Goal: Task Accomplishment & Management: Manage account settings

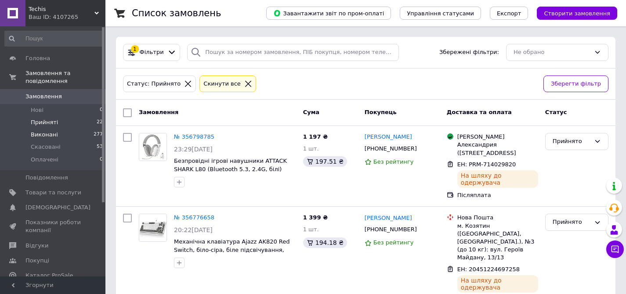
click at [50, 139] on li "Виконані 277" at bounding box center [54, 135] width 108 height 12
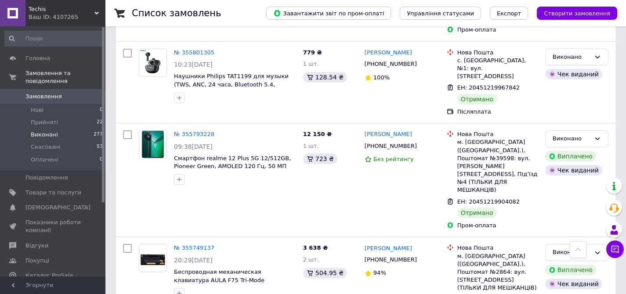
scroll to position [3224, 0]
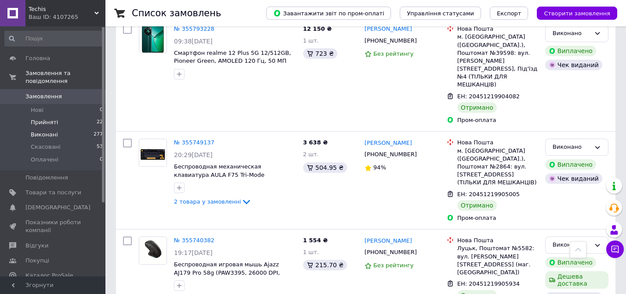
click at [48, 124] on span "Прийняті" at bounding box center [44, 123] width 27 height 8
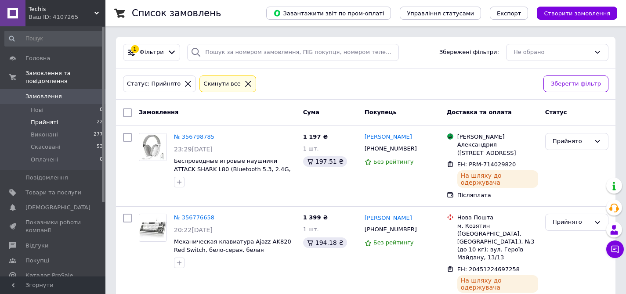
click at [74, 123] on li "Прийняті 22" at bounding box center [54, 122] width 108 height 12
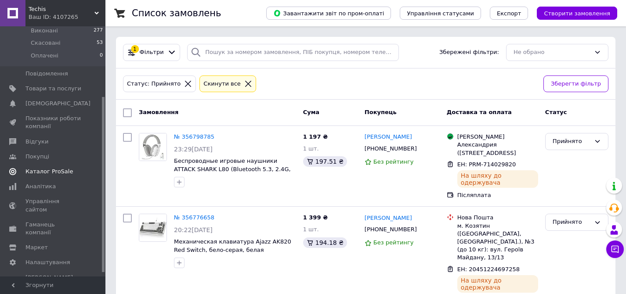
scroll to position [105, 0]
click at [49, 185] on span "Аналітика" at bounding box center [40, 186] width 30 height 8
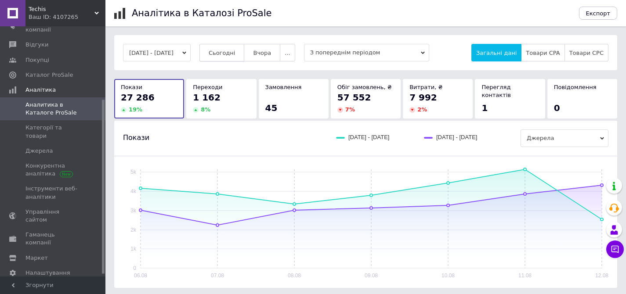
click at [235, 51] on span "Сьогодні" at bounding box center [222, 53] width 27 height 7
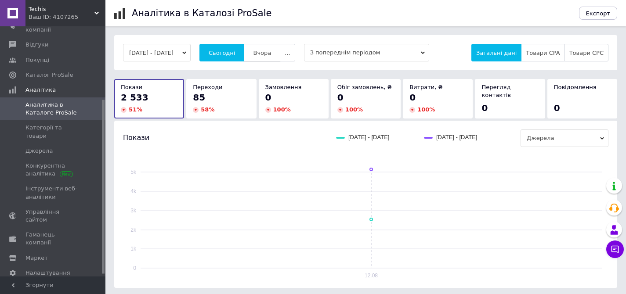
click at [271, 54] on span "Вчора" at bounding box center [262, 53] width 18 height 7
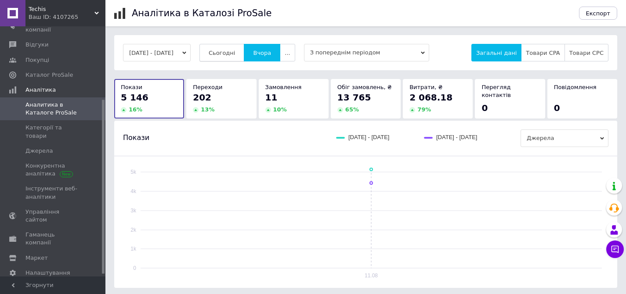
click at [239, 57] on button "Сьогодні" at bounding box center [221, 53] width 45 height 18
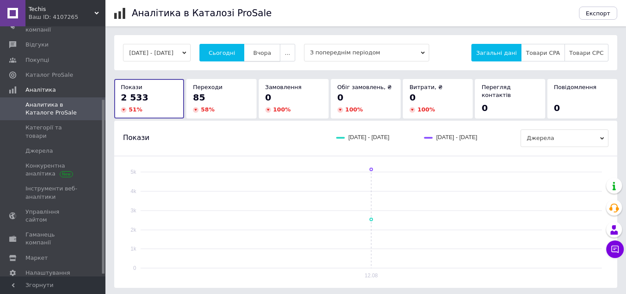
click at [271, 55] on span "Вчора" at bounding box center [262, 53] width 18 height 7
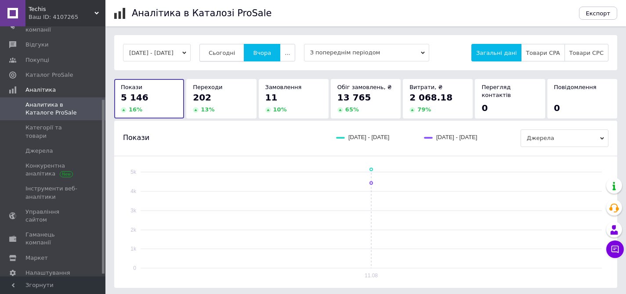
click at [235, 55] on span "Сьогодні" at bounding box center [222, 53] width 27 height 7
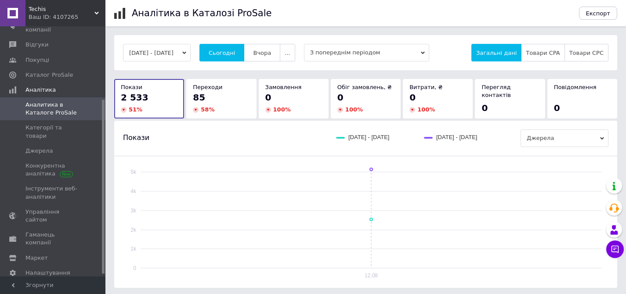
scroll to position [124, 0]
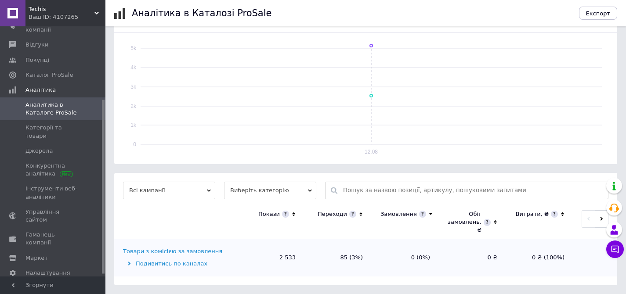
click at [154, 265] on div "Подивитись по каналах" at bounding box center [179, 264] width 112 height 8
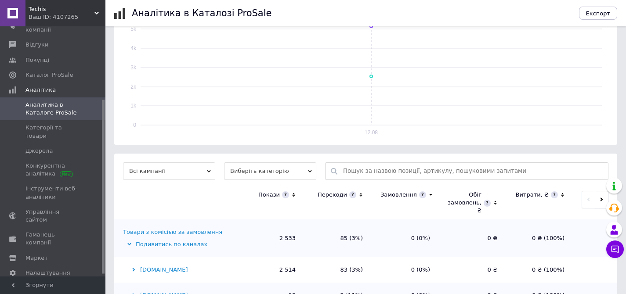
scroll to position [175, 0]
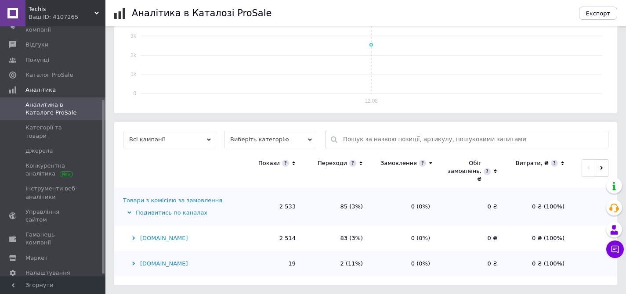
click at [159, 239] on div "[DOMAIN_NAME]" at bounding box center [179, 239] width 112 height 8
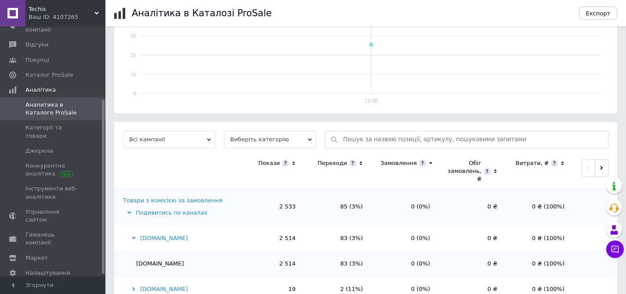
scroll to position [200, 0]
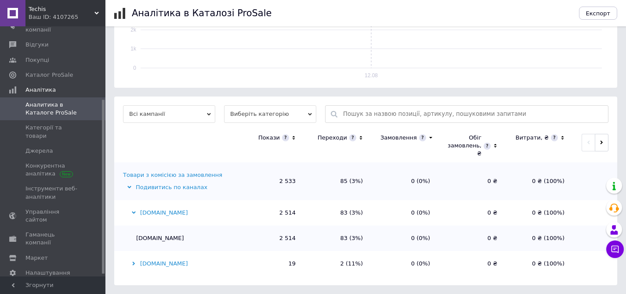
click at [151, 262] on div "[DOMAIN_NAME]" at bounding box center [179, 264] width 112 height 8
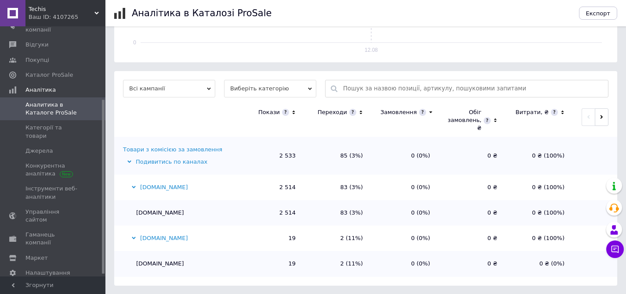
scroll to position [226, 0]
click at [54, 126] on span "Категорії та товари" at bounding box center [53, 132] width 56 height 16
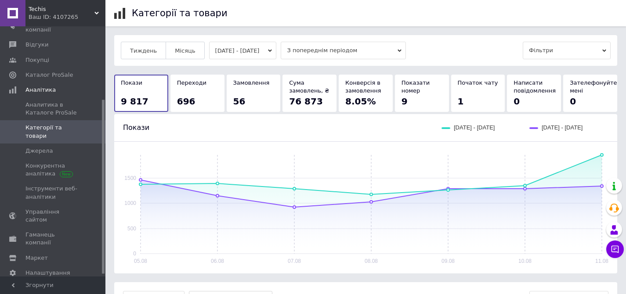
click at [241, 51] on button "[DATE] - [DATE]" at bounding box center [243, 51] width 68 height 18
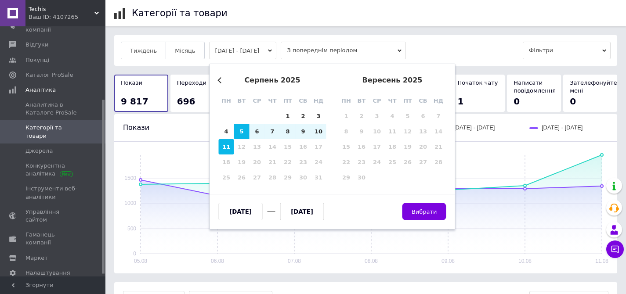
click at [222, 152] on div "11" at bounding box center [226, 146] width 15 height 15
type input "[DATE]"
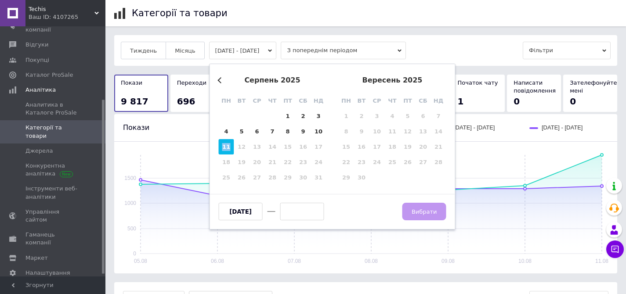
click at [222, 152] on div "11" at bounding box center [226, 146] width 15 height 15
type input "[DATE]"
drag, startPoint x: 430, startPoint y: 215, endPoint x: 430, endPoint y: 208, distance: 6.6
click at [430, 215] on button "Вибрати" at bounding box center [424, 212] width 44 height 18
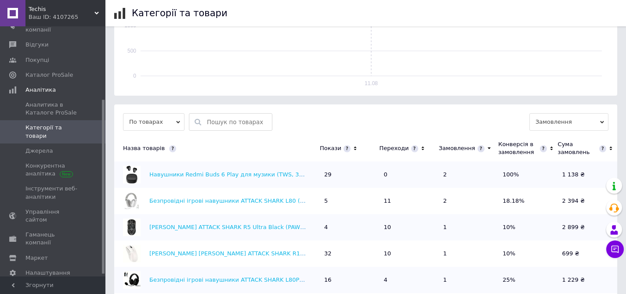
scroll to position [191, 0]
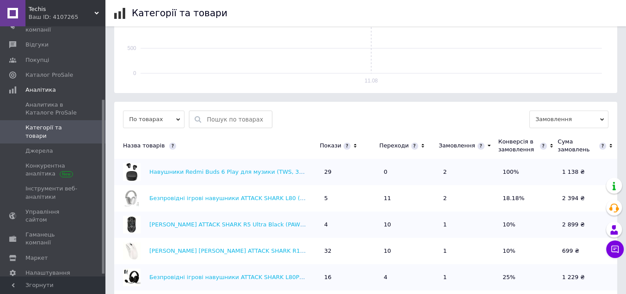
click at [390, 196] on td "11" at bounding box center [408, 198] width 59 height 26
drag, startPoint x: 404, startPoint y: 198, endPoint x: 406, endPoint y: 203, distance: 5.7
click at [404, 198] on td "11" at bounding box center [408, 198] width 59 height 26
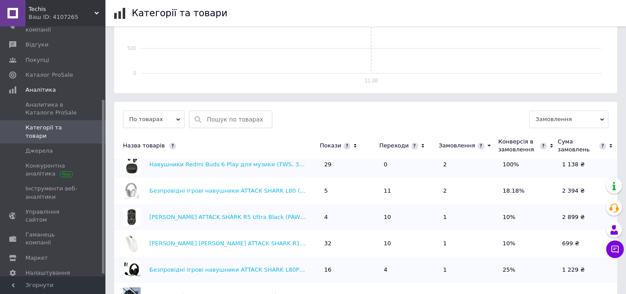
scroll to position [9, 0]
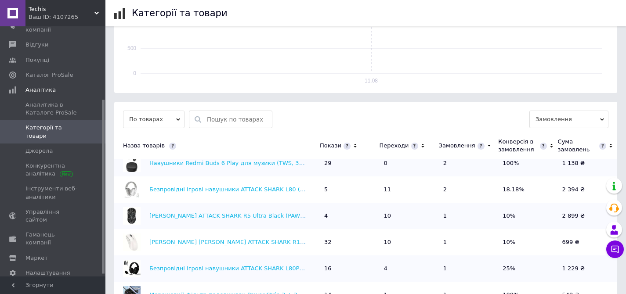
click at [405, 216] on td "10" at bounding box center [408, 216] width 59 height 26
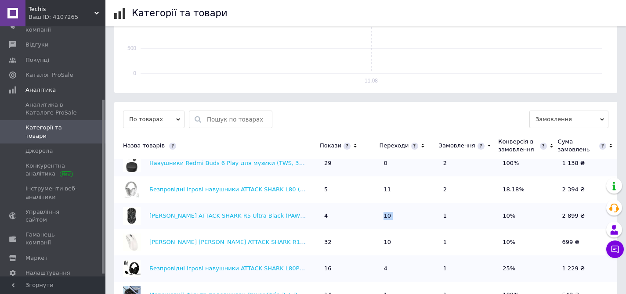
click at [405, 216] on td "10" at bounding box center [408, 216] width 59 height 26
drag, startPoint x: 461, startPoint y: 216, endPoint x: 324, endPoint y: 217, distance: 137.1
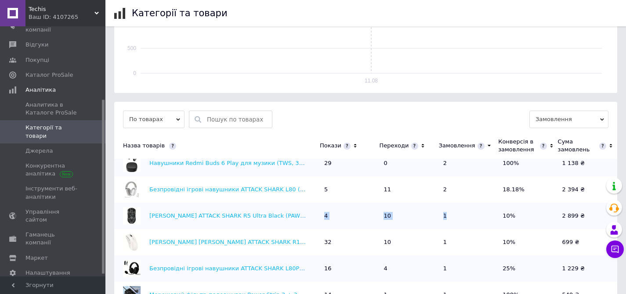
click at [324, 217] on tr "[PERSON_NAME] ATTACK SHARK R5 Ultra Black (PAW3950MAX, 8000 Гц, 39 г, 2.4G/Blue…" at bounding box center [365, 216] width 503 height 26
click at [324, 217] on td "4" at bounding box center [349, 216] width 59 height 26
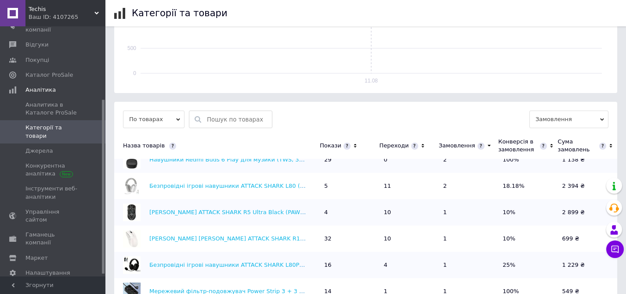
scroll to position [21, 0]
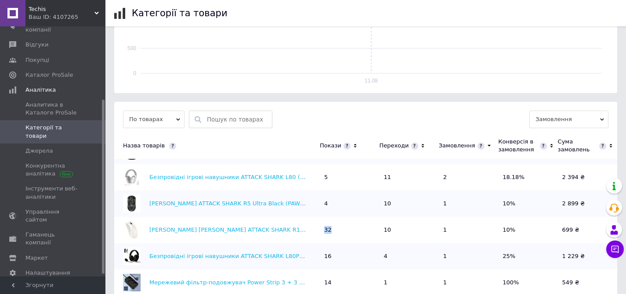
drag, startPoint x: 322, startPoint y: 231, endPoint x: 345, endPoint y: 231, distance: 22.4
click at [345, 231] on td "32" at bounding box center [349, 230] width 59 height 26
drag, startPoint x: 357, startPoint y: 227, endPoint x: 459, endPoint y: 231, distance: 102.4
click at [460, 231] on tr "Біла [PERSON_NAME] ATTACK SHARK R1 (18 000 DPI, 1000 Гц, 300 мА·год, Бездротова…" at bounding box center [365, 230] width 503 height 26
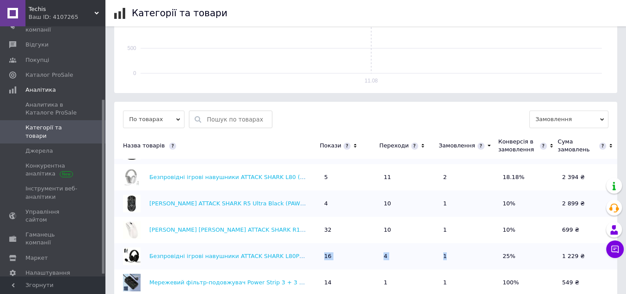
drag, startPoint x: 331, startPoint y: 257, endPoint x: 454, endPoint y: 257, distance: 122.6
click at [454, 257] on tr "Безпровідні ігрові навушники ATTACK SHARK L80PRO (40 мм, Bluetooth/2.4G/дротові…" at bounding box center [365, 256] width 503 height 26
click at [454, 256] on td "1" at bounding box center [468, 256] width 59 height 26
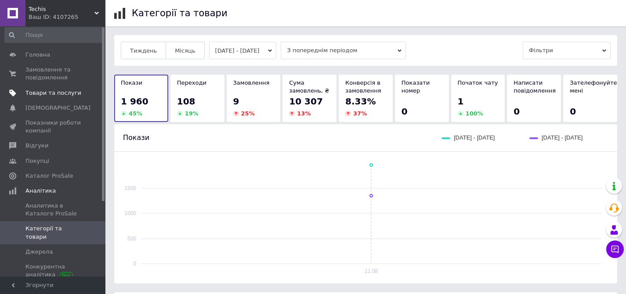
scroll to position [0, 0]
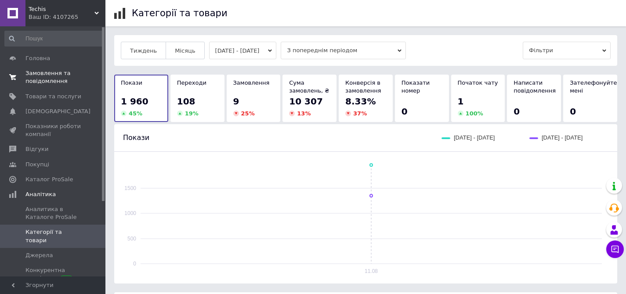
click at [53, 76] on span "Замовлення та повідомлення" at bounding box center [53, 77] width 56 height 16
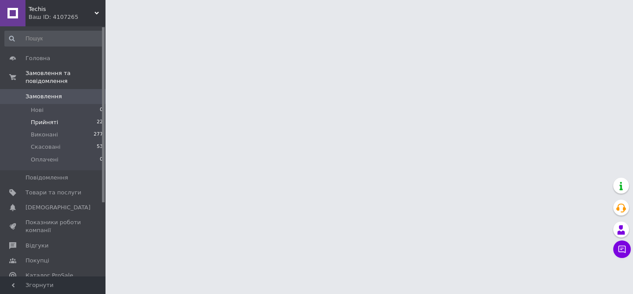
click at [43, 123] on span "Прийняті" at bounding box center [44, 123] width 27 height 8
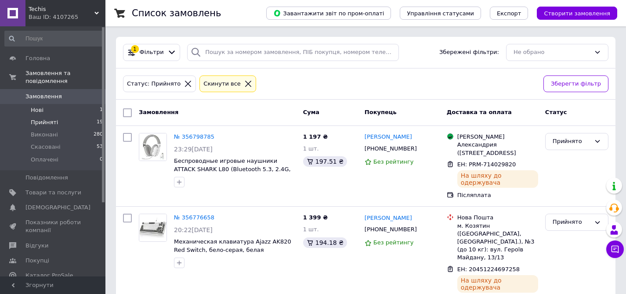
click at [49, 112] on li "Нові 1" at bounding box center [54, 110] width 108 height 12
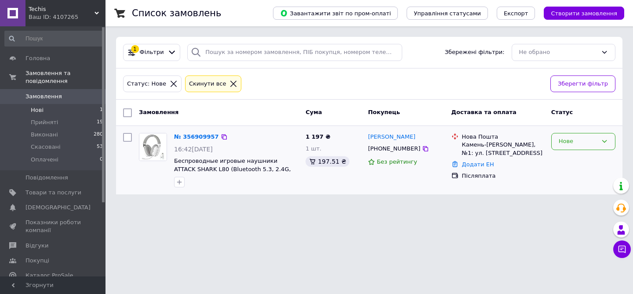
click at [593, 145] on div "Нове" at bounding box center [577, 141] width 39 height 9
click at [581, 159] on li "Прийнято" at bounding box center [582, 160] width 63 height 16
click at [54, 95] on span "Замовлення" at bounding box center [43, 97] width 36 height 8
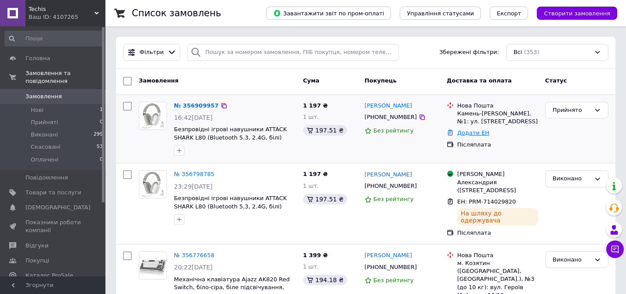
click at [467, 131] on link "Додати ЕН" at bounding box center [473, 133] width 32 height 7
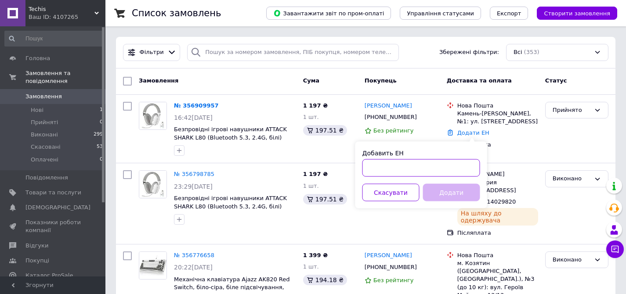
click at [436, 172] on input "Добавить ЕН" at bounding box center [421, 168] width 118 height 18
paste input "20451225294729"
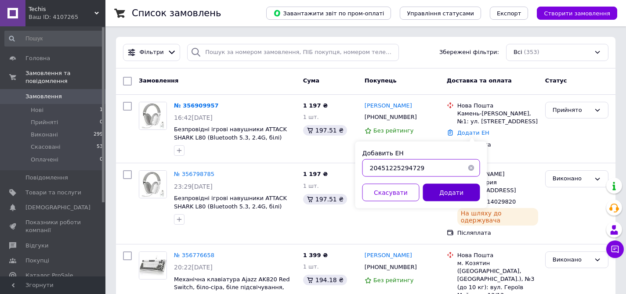
type input "20451225294729"
click at [444, 195] on button "Додати" at bounding box center [451, 193] width 57 height 18
